Goal: Transaction & Acquisition: Purchase product/service

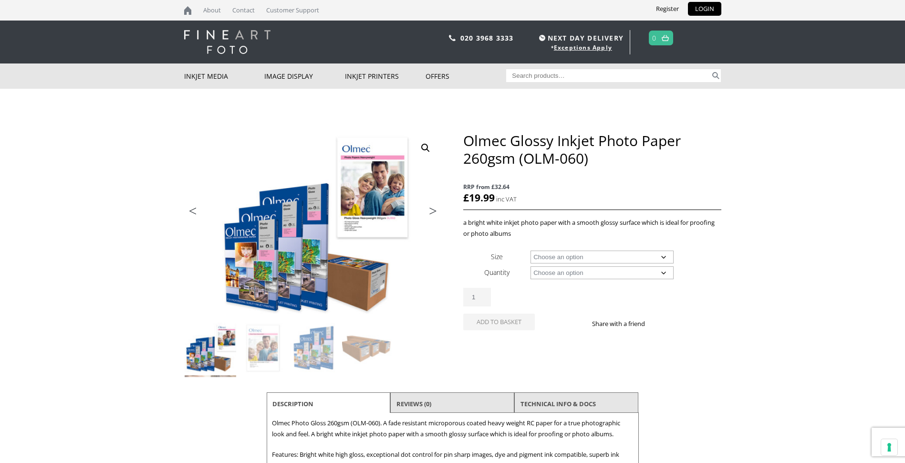
click at [666, 255] on select "Choose an option A4 Sheet A3 Sheet A3+ Sheet A2 Sheet 17" Wide Roll 24" Wide Ro…" at bounding box center [602, 256] width 143 height 13
click at [531, 250] on select "Choose an option A4 Sheet A3 Sheet A3+ Sheet A2 Sheet 17" Wide Roll 24" Wide Ro…" at bounding box center [602, 256] width 143 height 13
select select "a3-sheet"
click at [663, 272] on select "Choose an option 50 Sheets" at bounding box center [602, 272] width 143 height 13
select select "50-sheets"
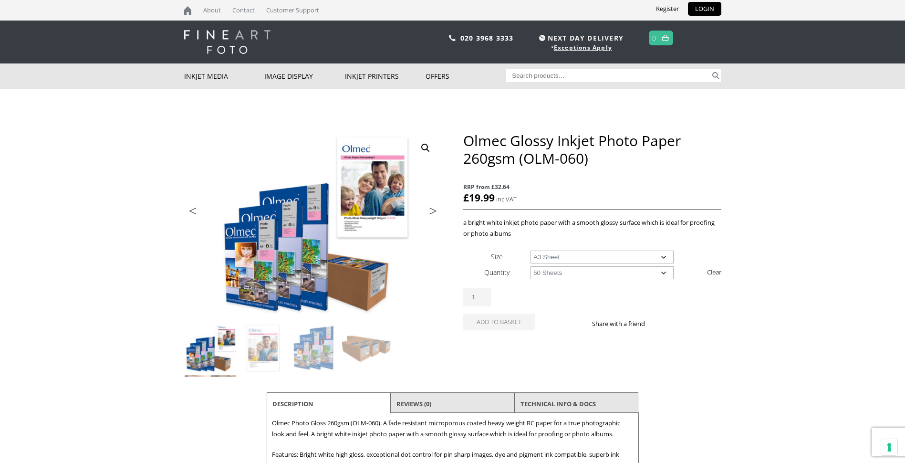
click at [531, 266] on select "Choose an option 50 Sheets" at bounding box center [602, 272] width 143 height 13
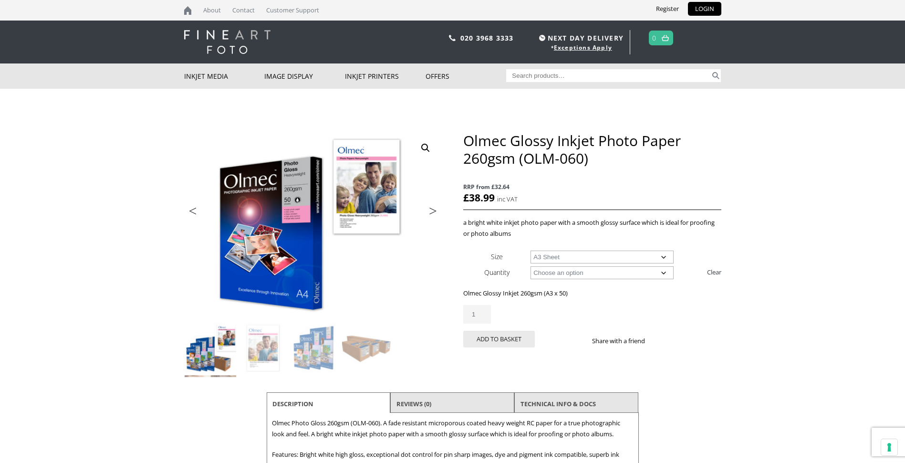
click at [662, 256] on select "Choose an option A4 Sheet A3 Sheet A3+ Sheet A2 Sheet" at bounding box center [602, 256] width 143 height 13
click at [531, 250] on select "Choose an option A4 Sheet A3 Sheet A3+ Sheet A2 Sheet" at bounding box center [602, 256] width 143 height 13
select select "a3-sheet-2"
